Goal: Check status: Check status

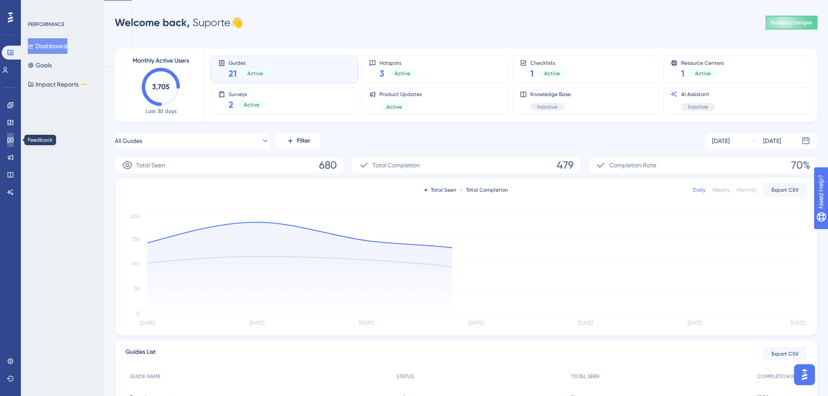
click at [14, 140] on link at bounding box center [10, 140] width 7 height 14
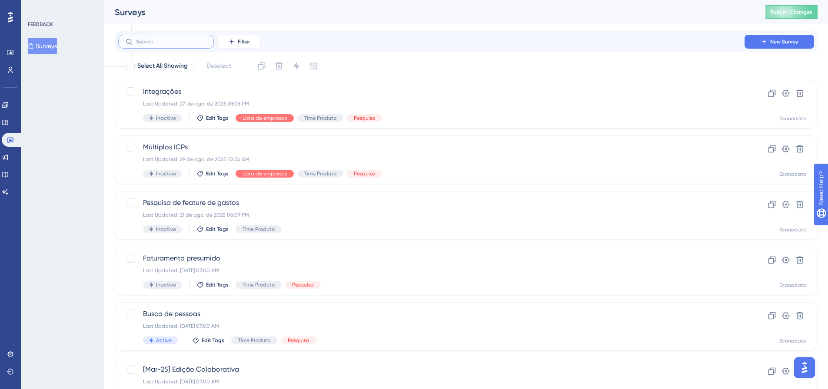
click at [164, 43] on input "text" at bounding box center [171, 42] width 70 height 6
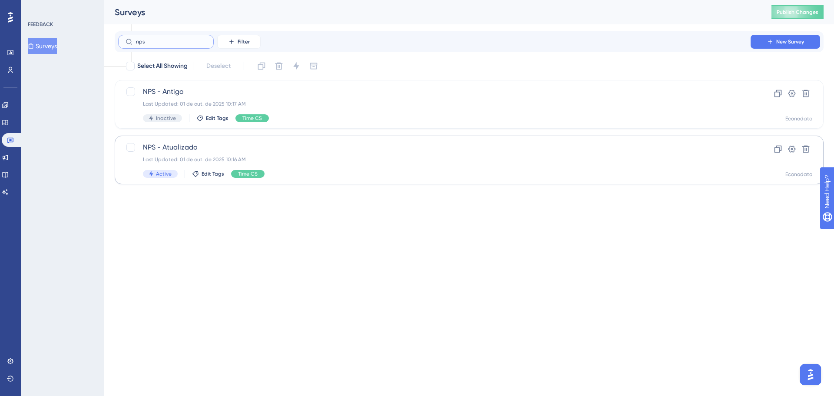
type input "nps"
click at [322, 153] on div "NPS - Atualizado Last Updated: [DATE] 10:16 AM Active Edit Tags Time CS" at bounding box center [434, 160] width 583 height 36
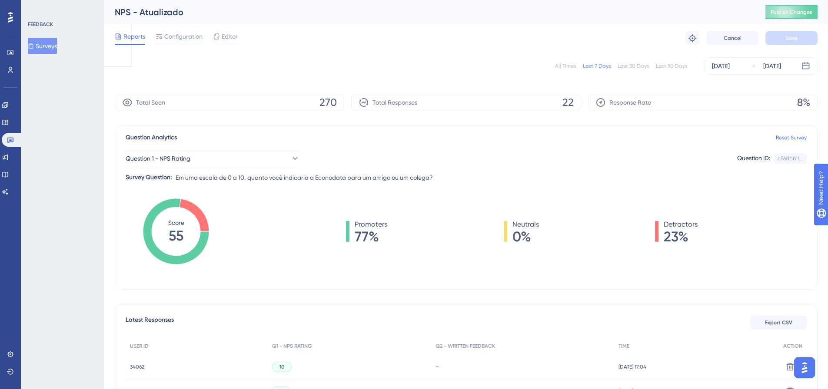
click at [46, 48] on button "Surveys" at bounding box center [42, 46] width 29 height 16
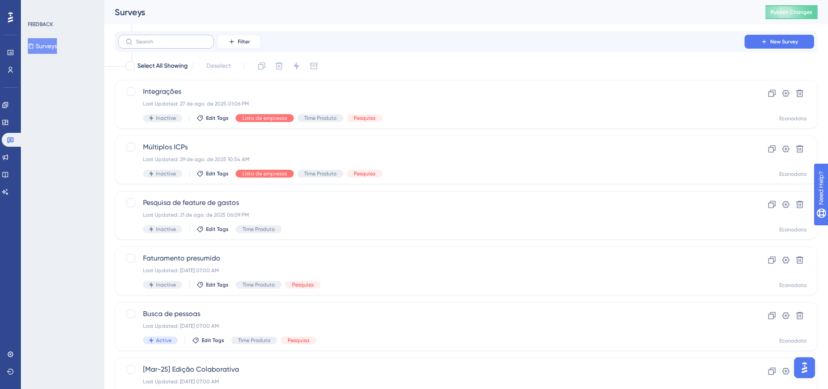
click at [196, 38] on label at bounding box center [166, 42] width 96 height 14
click at [196, 39] on input "text" at bounding box center [171, 42] width 70 height 6
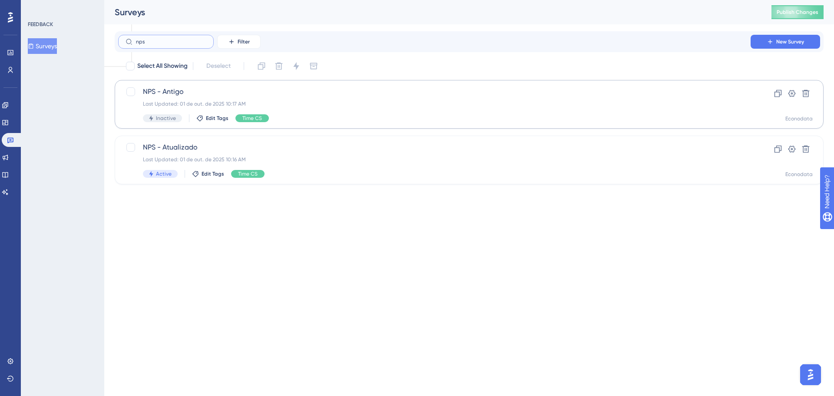
type input "nps"
click at [328, 106] on div "Last Updated: 01 de out. de 2025 10:17 AM" at bounding box center [434, 103] width 583 height 7
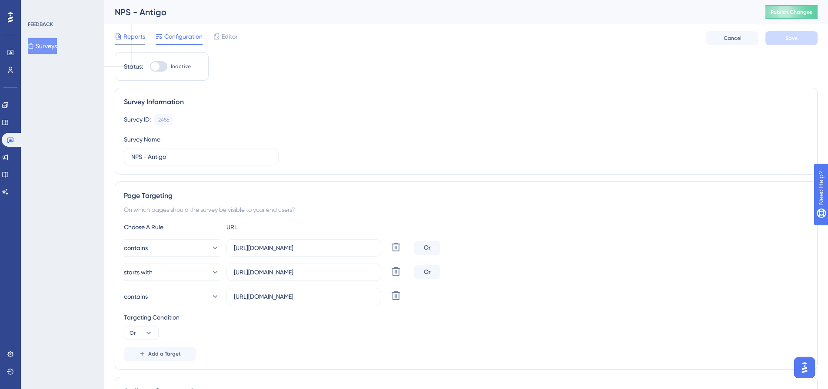
click at [136, 36] on span "Reports" at bounding box center [134, 36] width 22 height 10
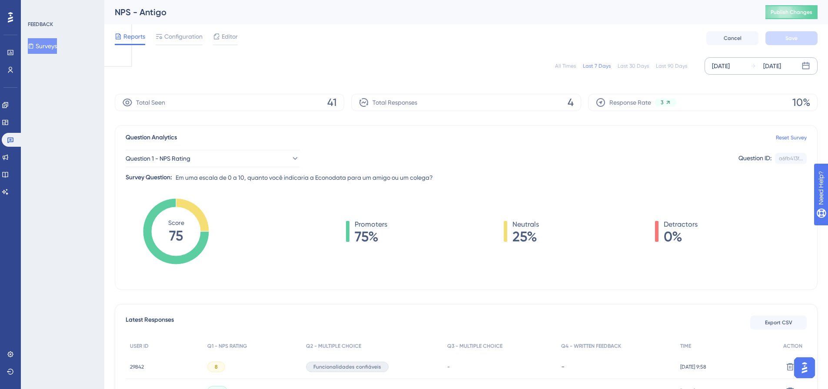
click at [762, 70] on div "[DATE]" at bounding box center [765, 66] width 31 height 10
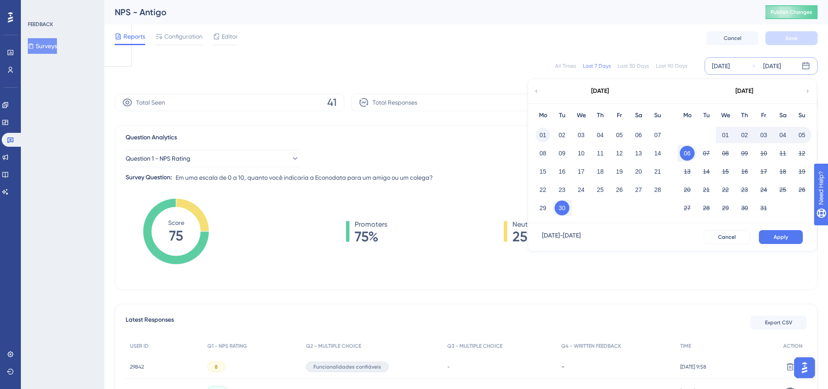
click at [539, 134] on button "01" at bounding box center [542, 135] width 15 height 15
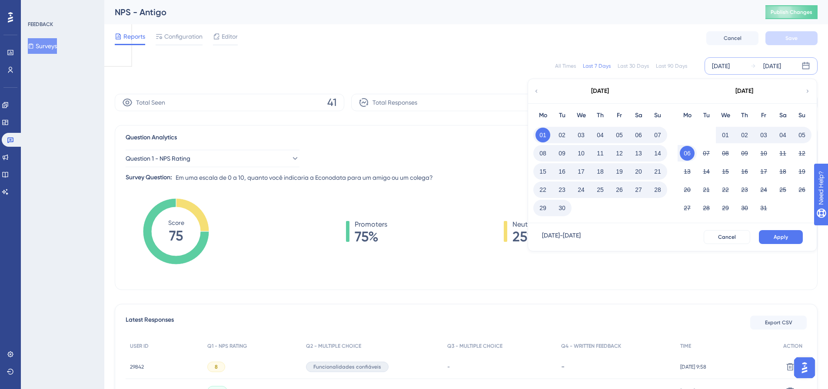
click at [561, 211] on button "30" at bounding box center [561, 208] width 15 height 15
click at [790, 238] on button "Apply" at bounding box center [781, 237] width 44 height 14
